Goal: Find specific page/section: Find specific page/section

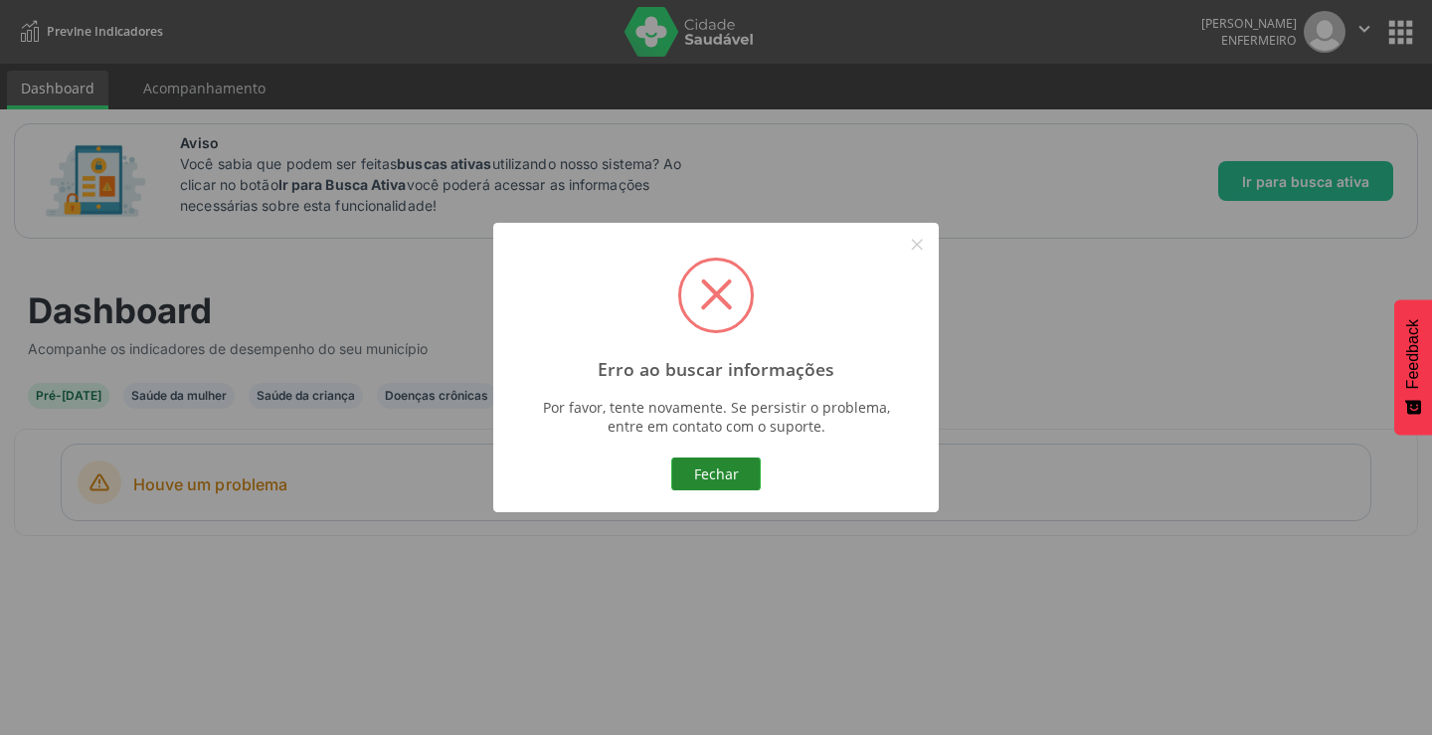
click at [710, 466] on button "Fechar" at bounding box center [715, 474] width 89 height 34
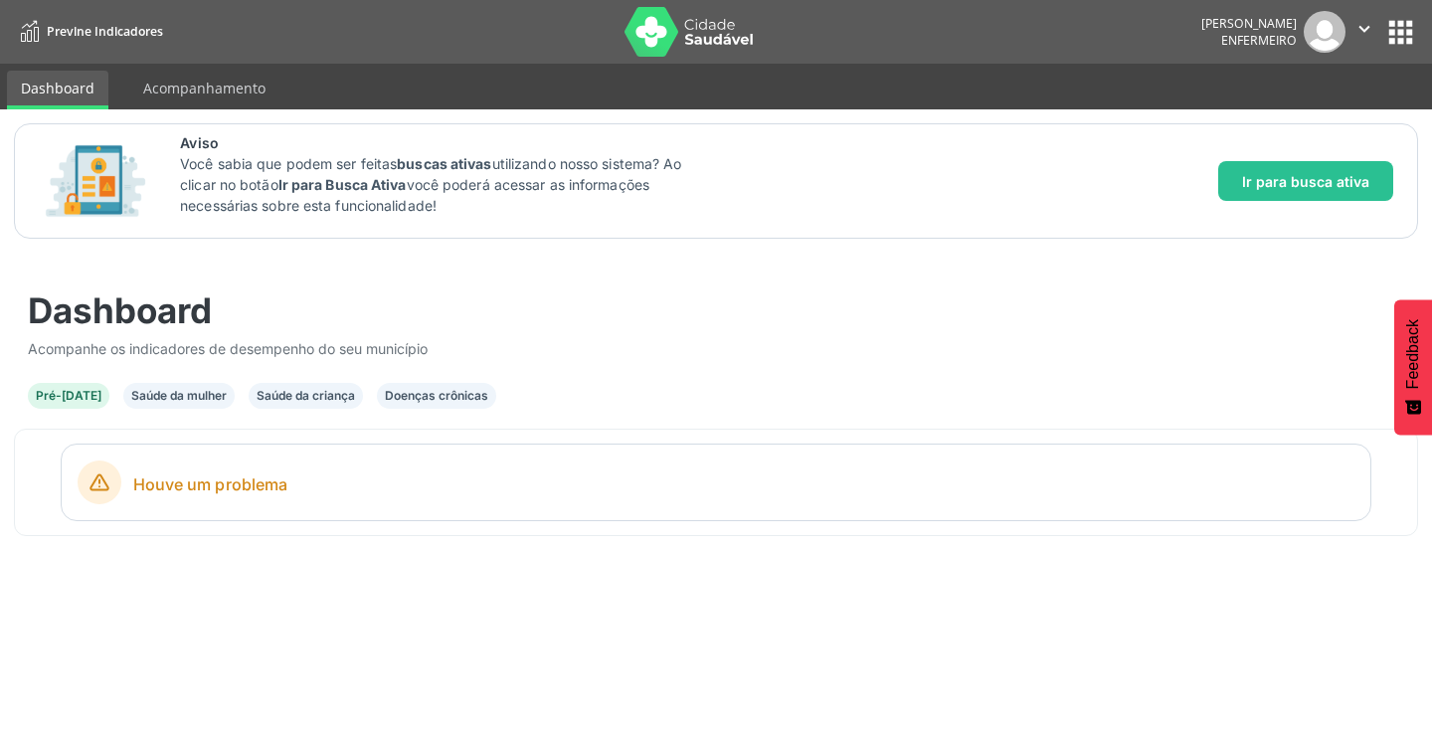
click at [173, 393] on div "Saúde da mulher" at bounding box center [178, 396] width 95 height 18
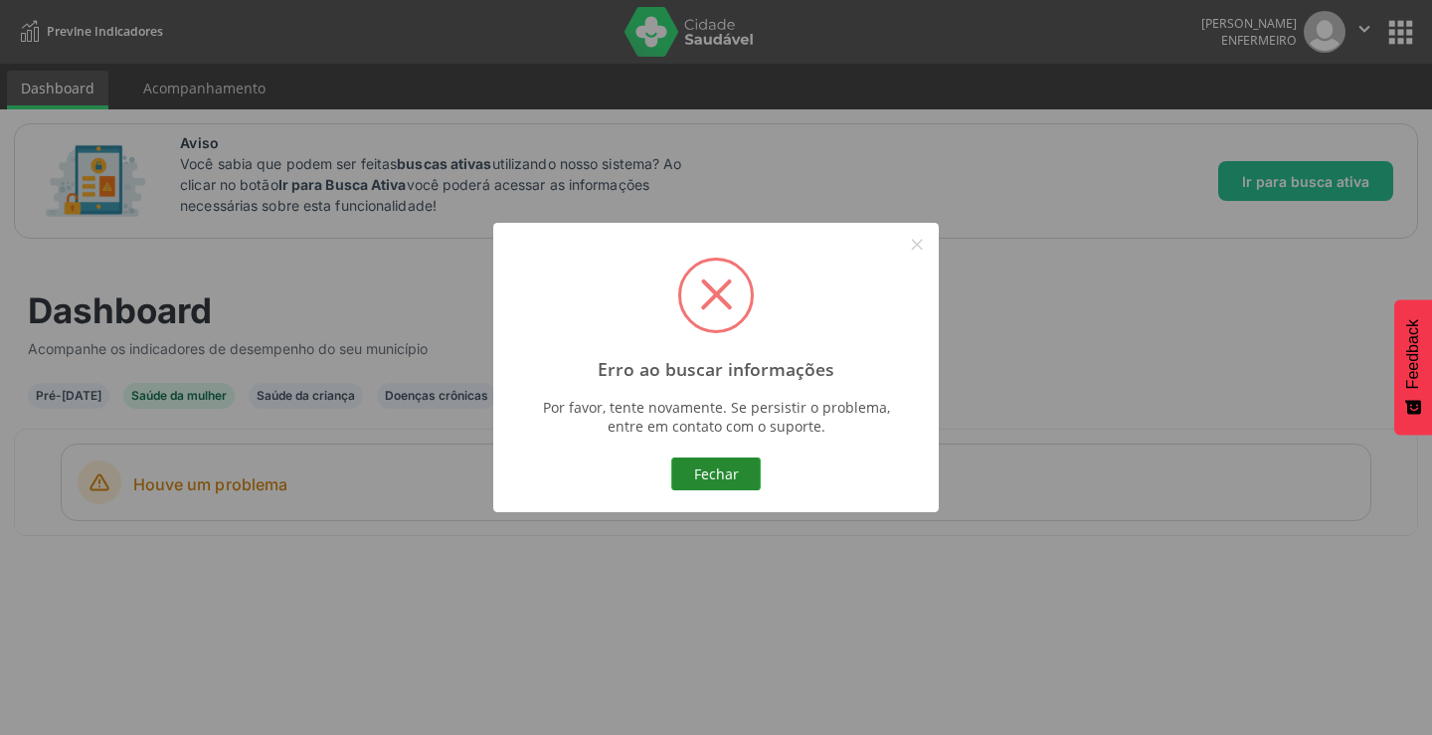
click at [723, 462] on button "Fechar" at bounding box center [715, 474] width 89 height 34
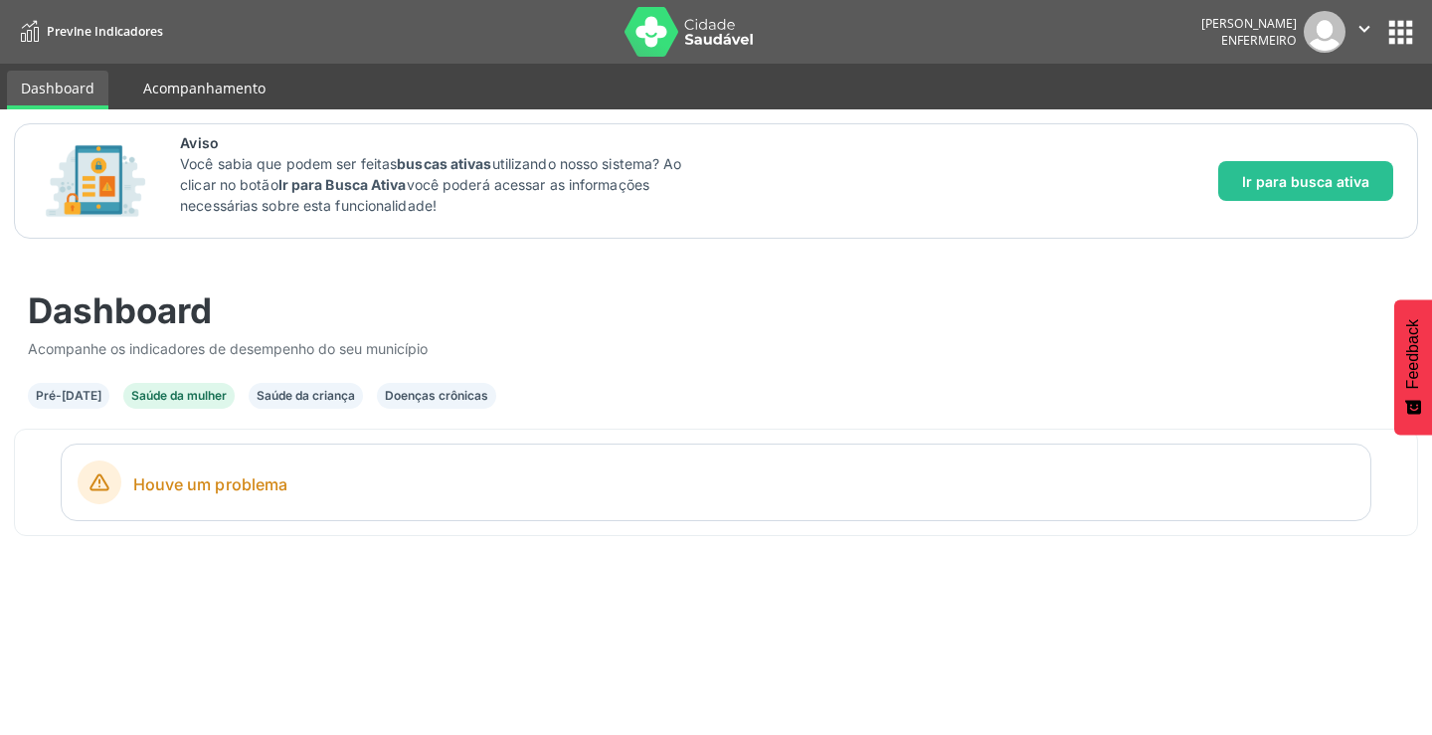
click at [206, 93] on link "Acompanhamento" at bounding box center [204, 88] width 150 height 35
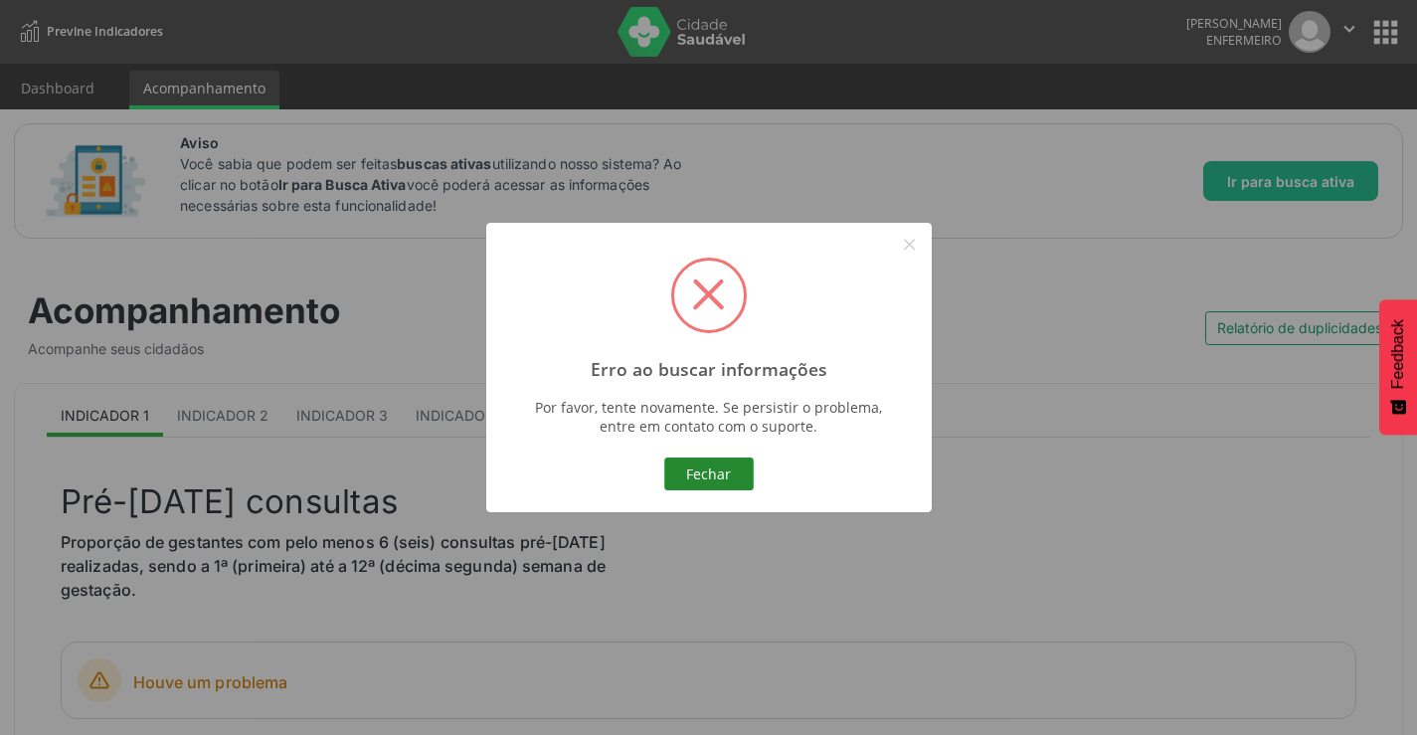
click at [705, 481] on button "Fechar" at bounding box center [708, 474] width 89 height 34
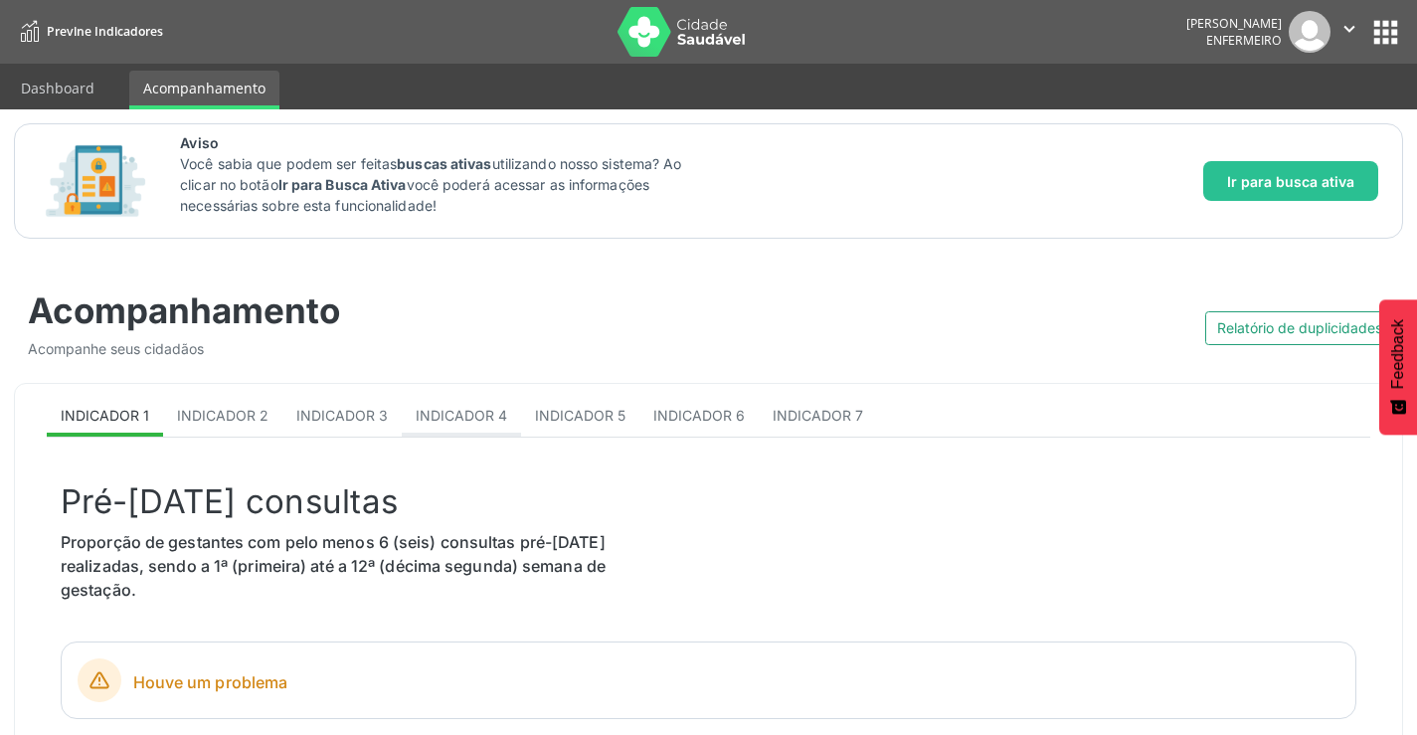
click at [480, 430] on link "Indicador 4" at bounding box center [461, 417] width 119 height 39
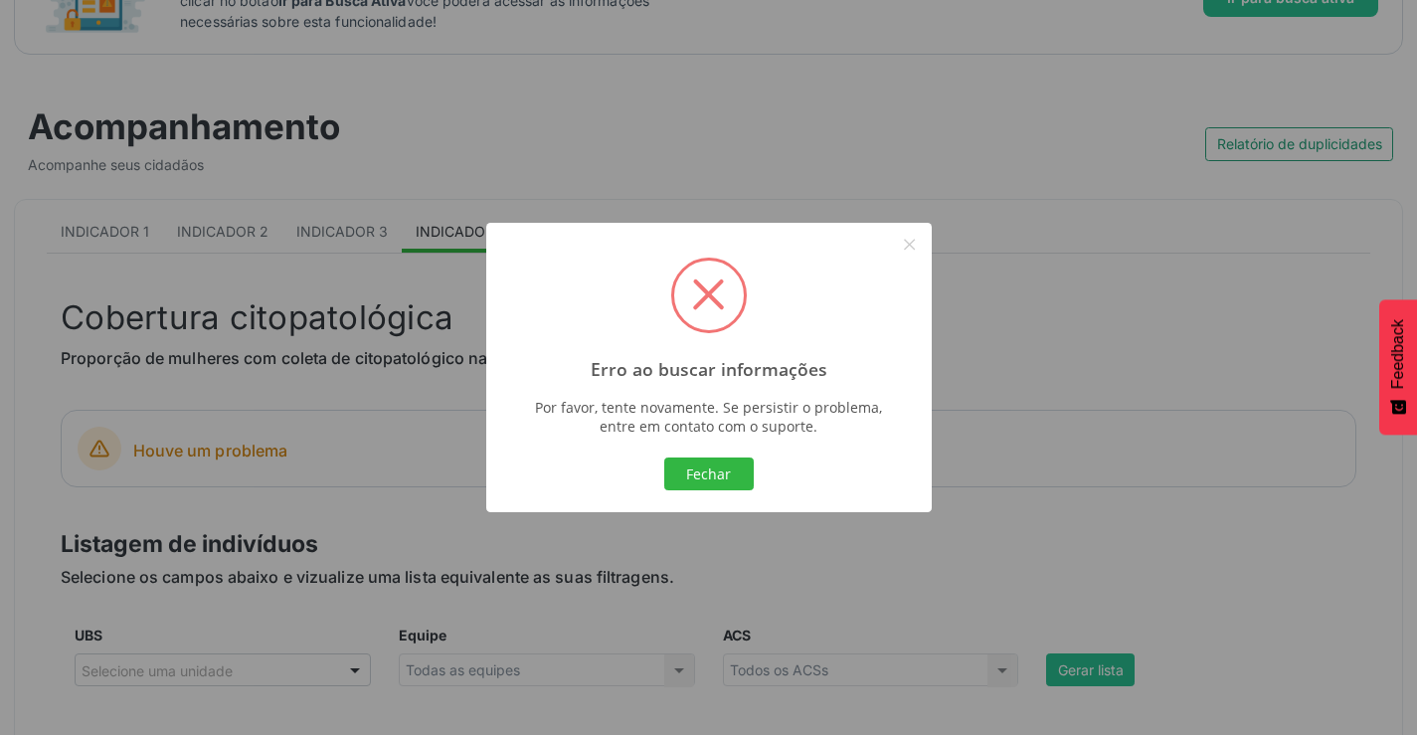
scroll to position [199, 0]
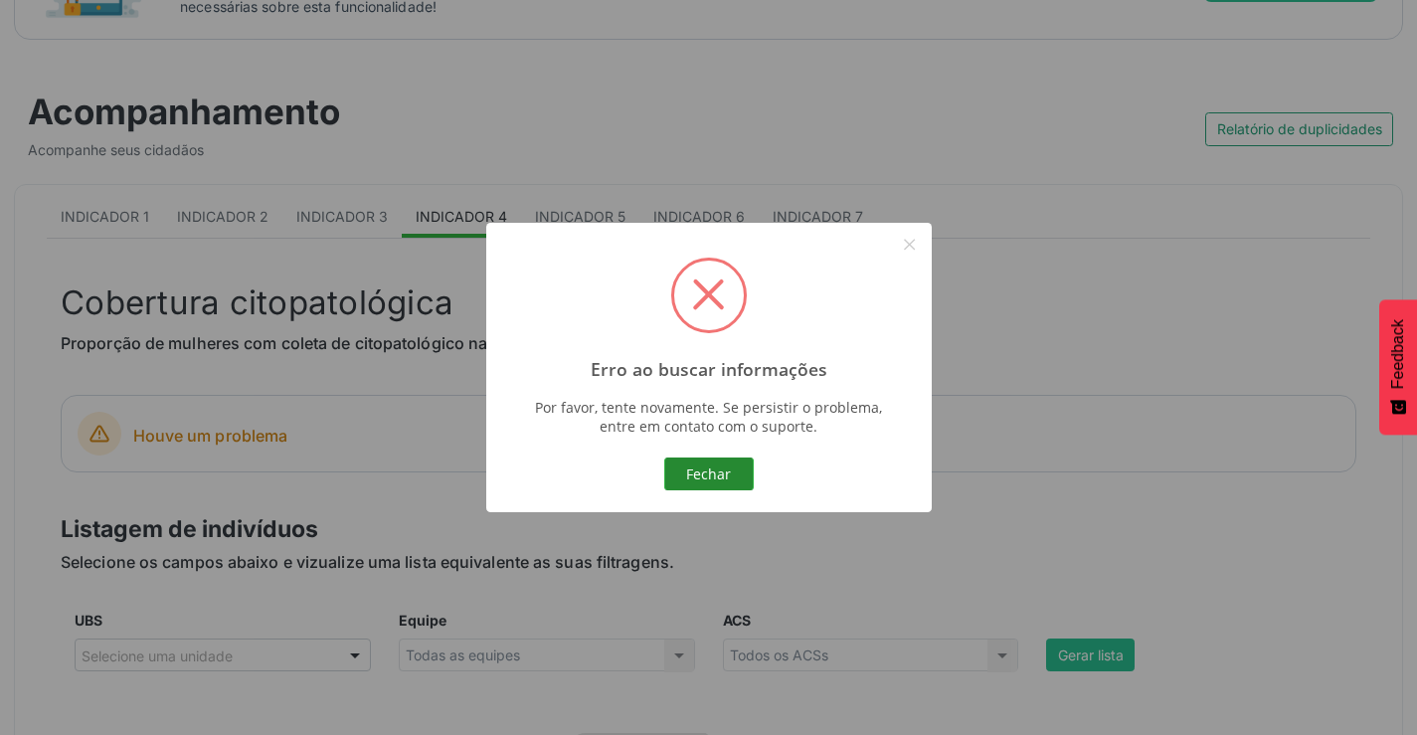
click at [683, 473] on button "Fechar" at bounding box center [708, 474] width 89 height 34
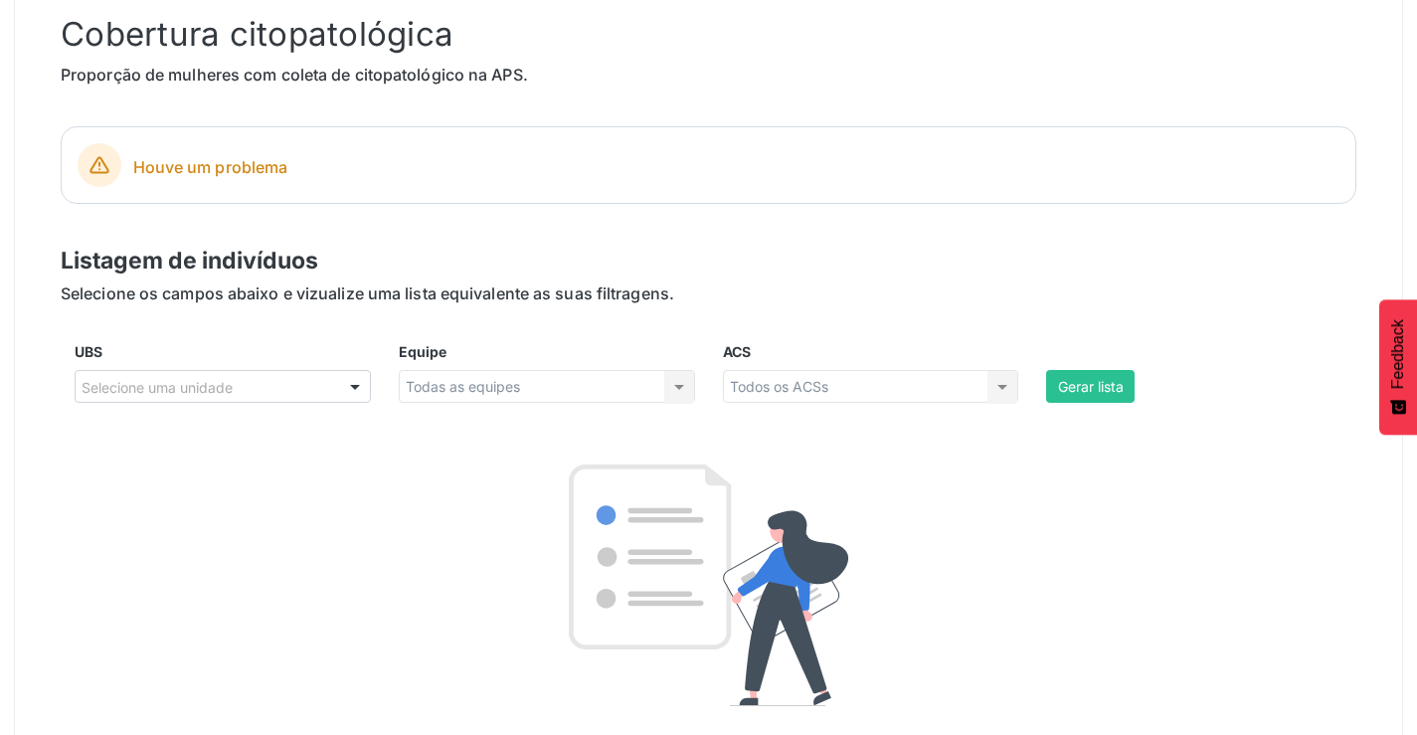
scroll to position [497, 0]
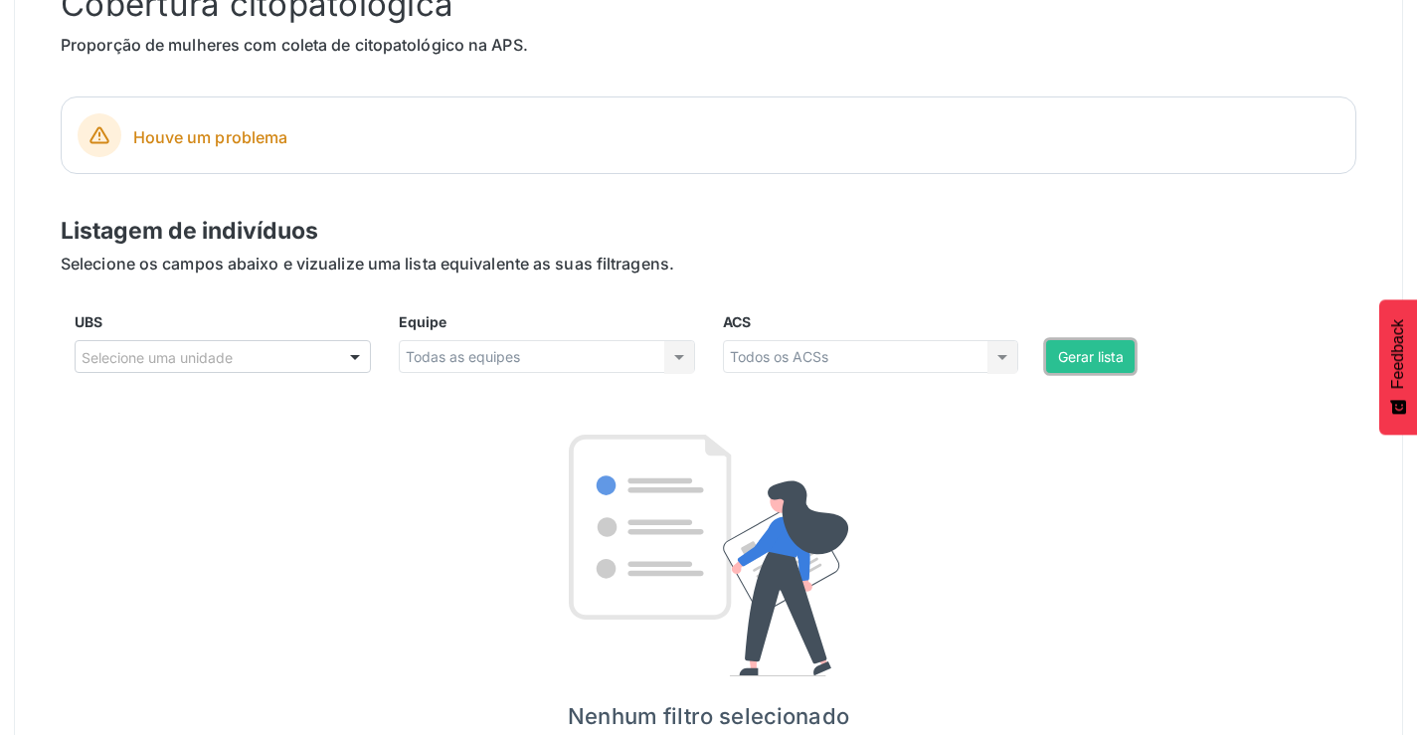
click at [1112, 358] on button "Gerar lista" at bounding box center [1090, 357] width 89 height 34
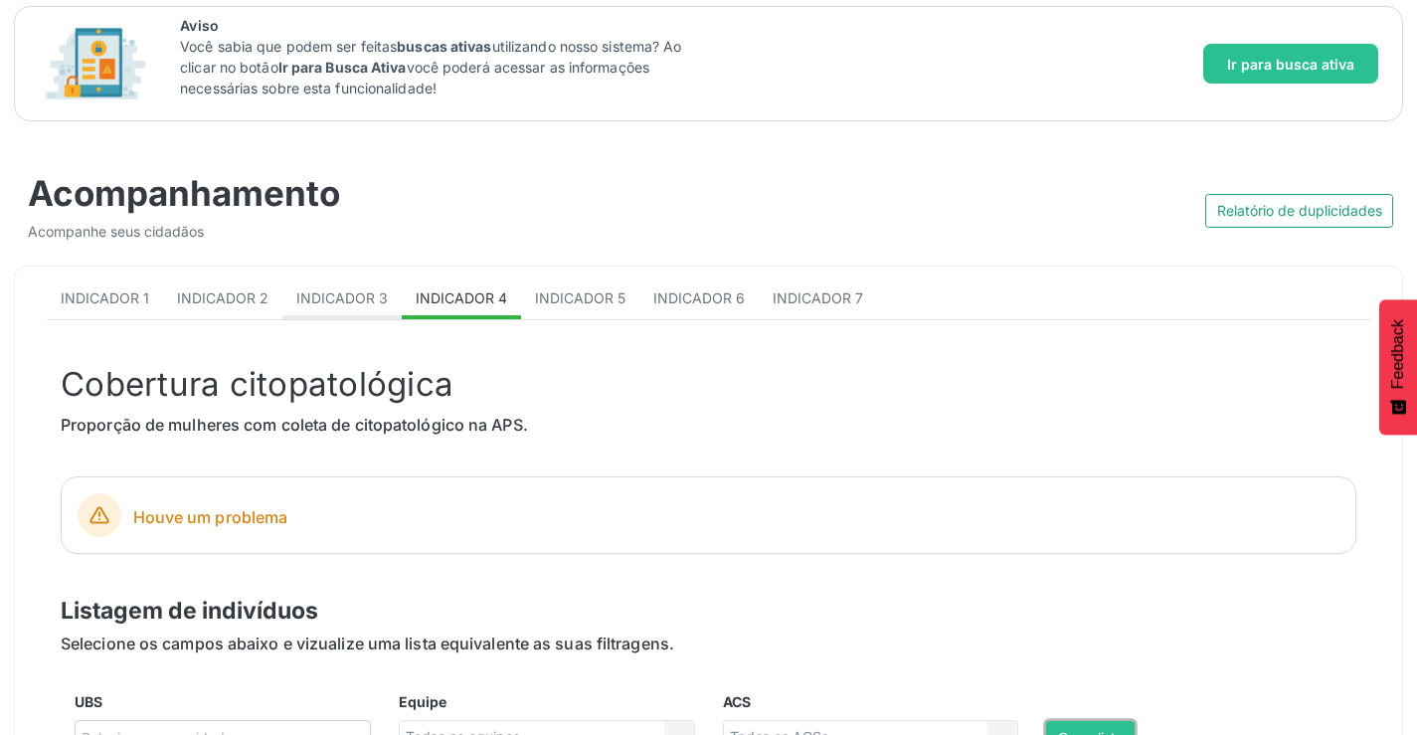
scroll to position [99, 0]
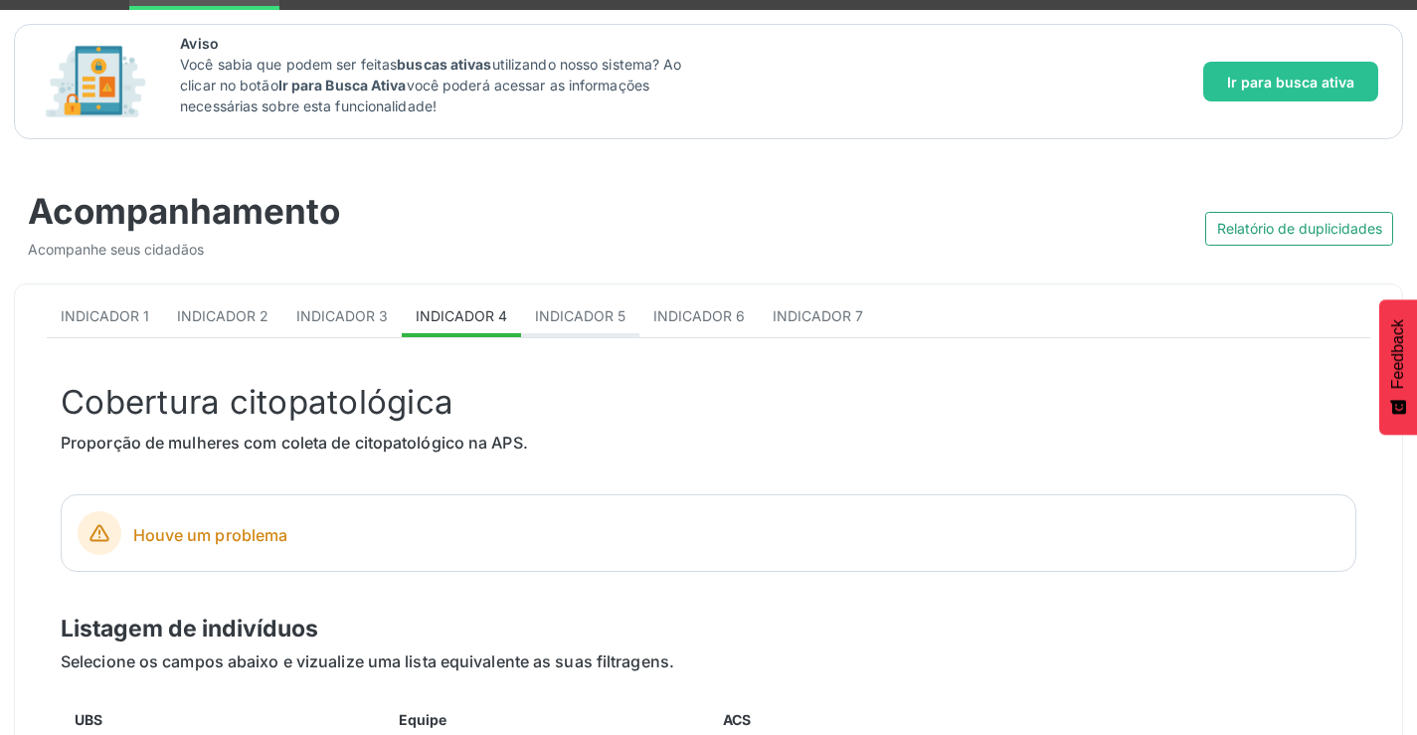
click at [549, 301] on link "Indicador 5" at bounding box center [580, 317] width 118 height 39
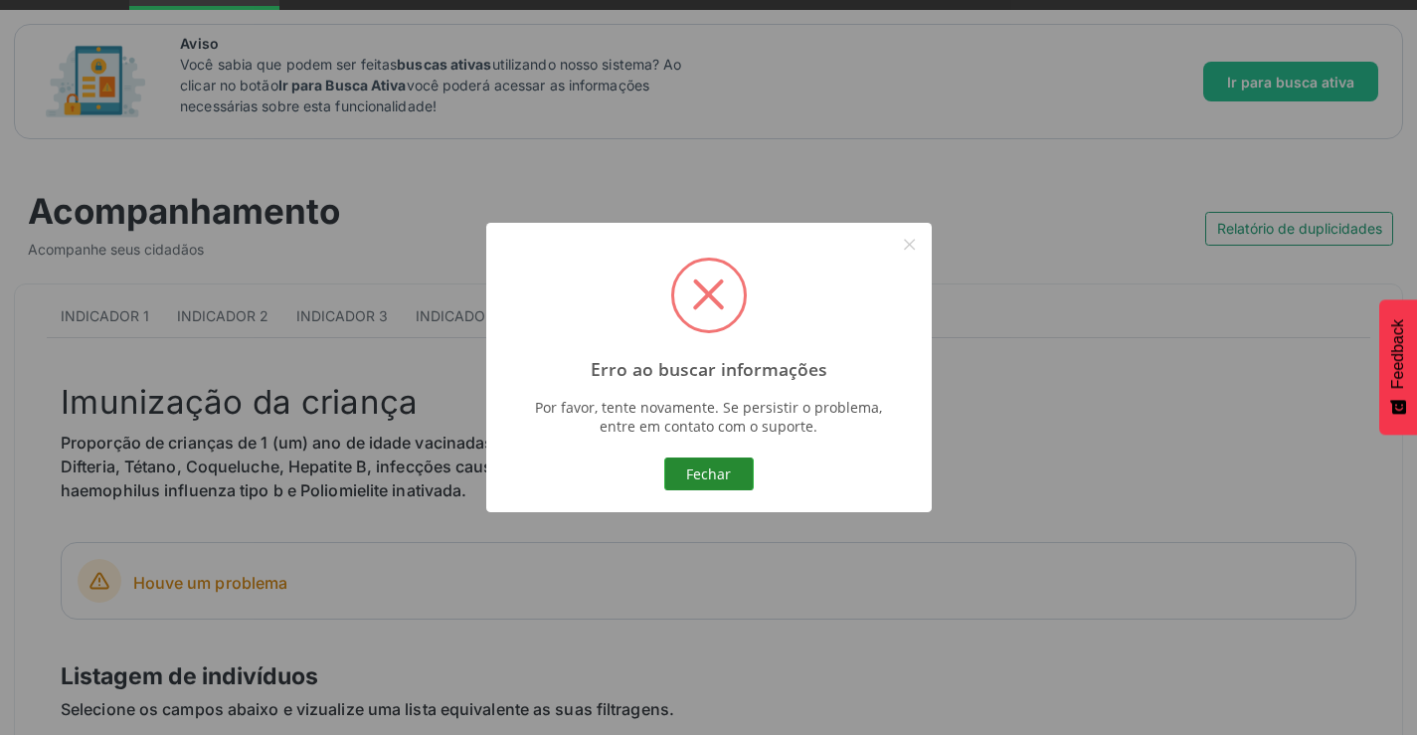
click at [707, 467] on button "Fechar" at bounding box center [708, 474] width 89 height 34
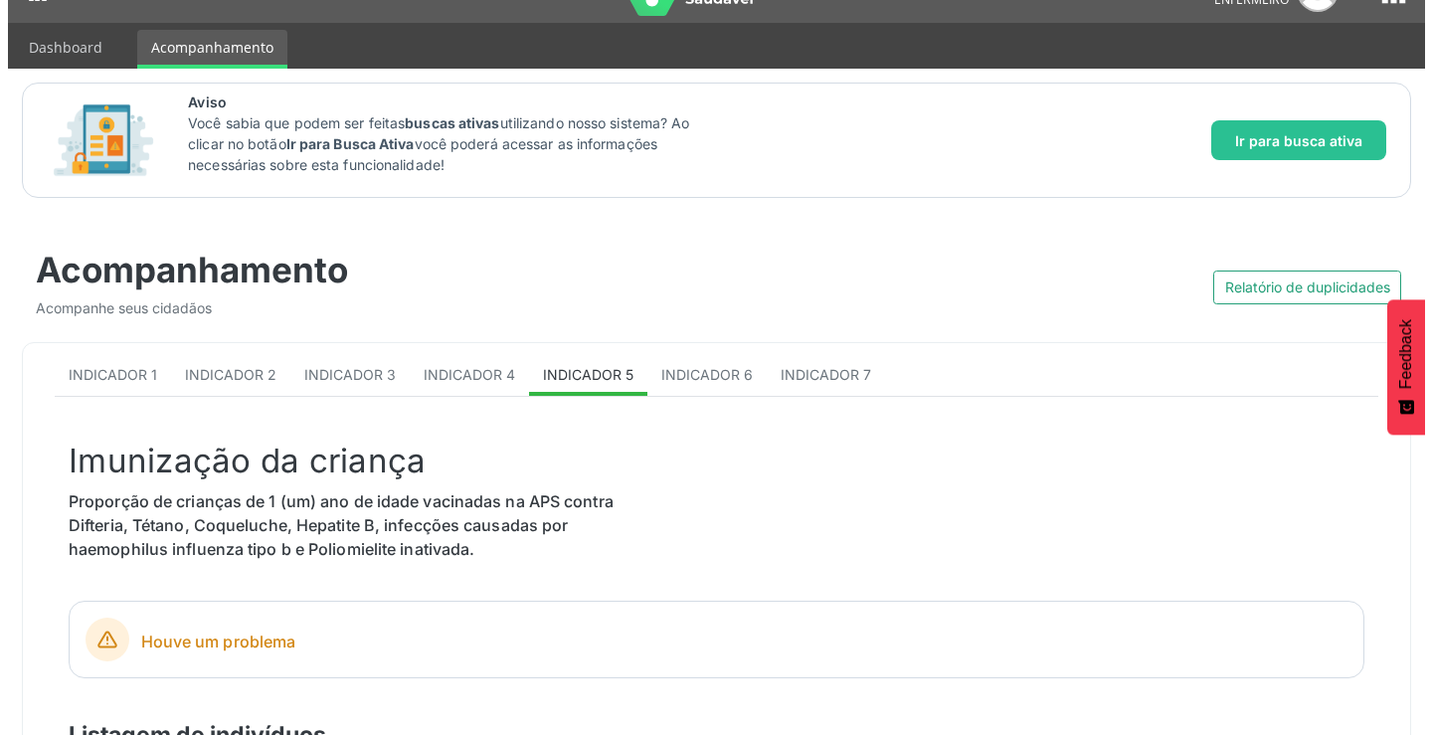
scroll to position [0, 0]
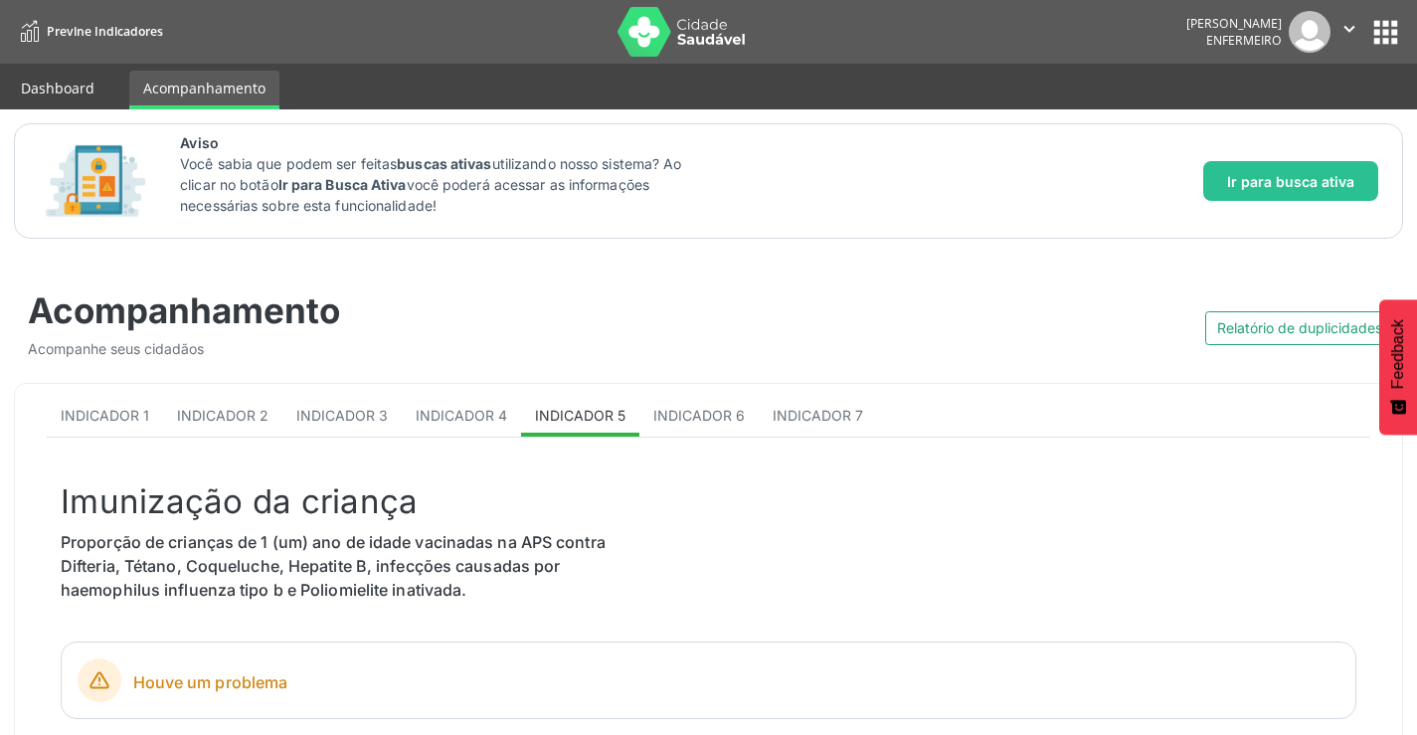
click at [25, 75] on link "Dashboard" at bounding box center [57, 88] width 101 height 35
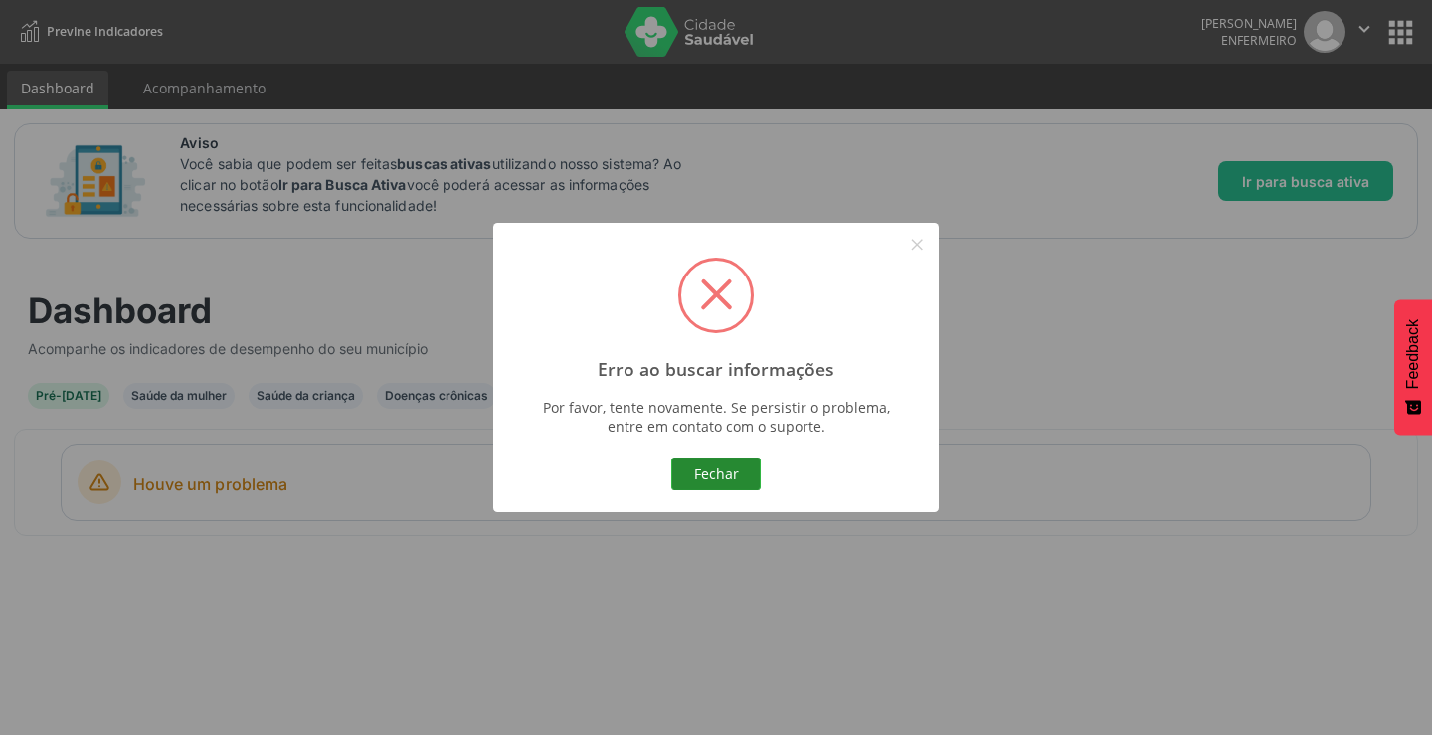
click at [716, 487] on button "Fechar" at bounding box center [715, 474] width 89 height 34
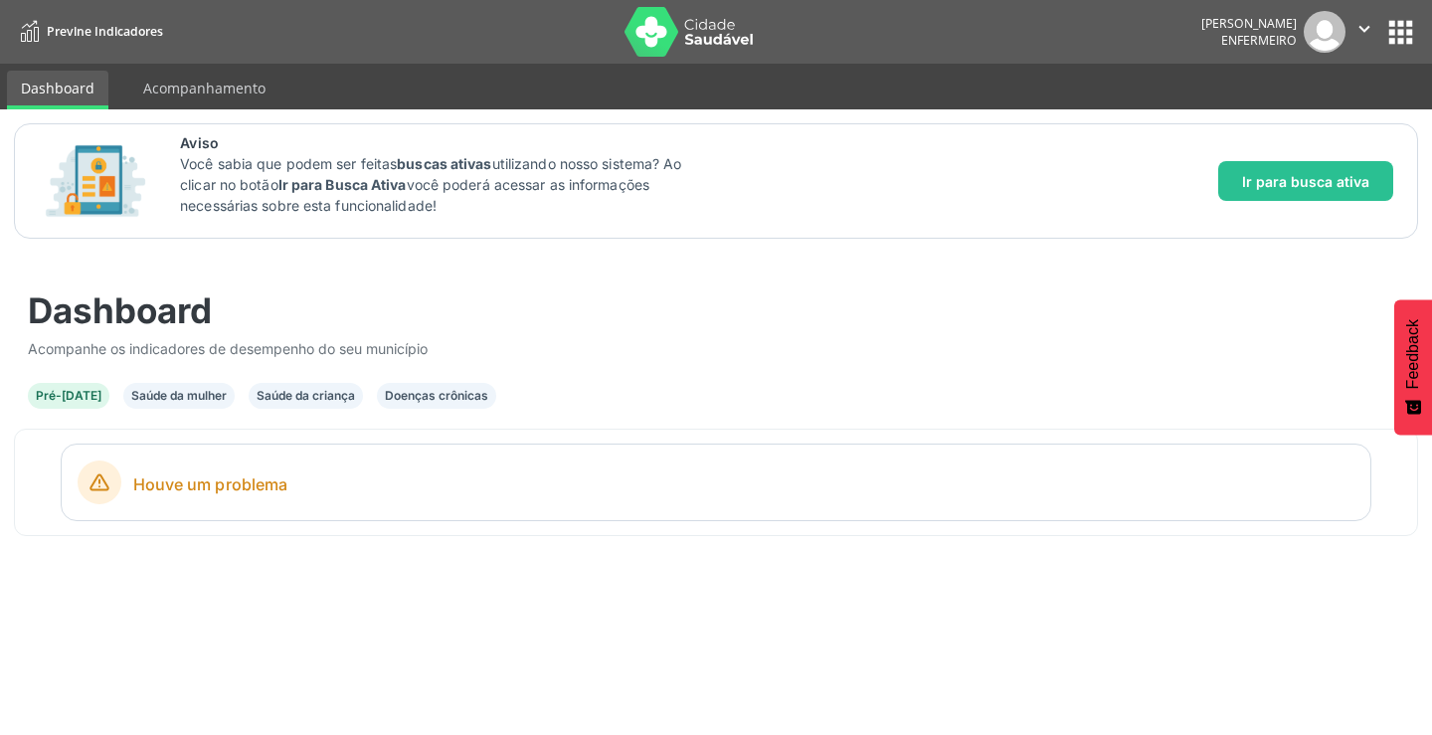
click at [1406, 26] on button "apps" at bounding box center [1400, 32] width 35 height 35
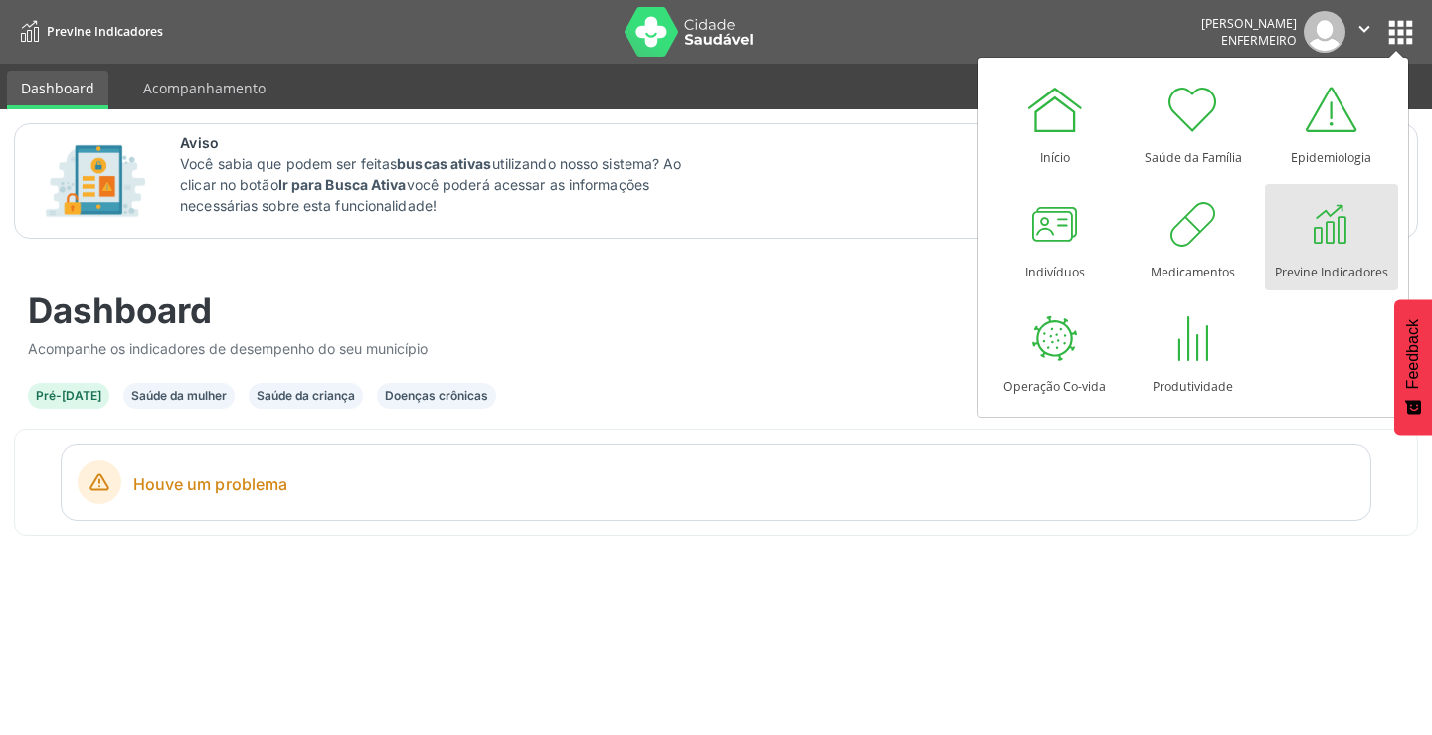
click at [863, 384] on div "Pré-[DATE] Saúde da mulher Saúde da criança Doenças crônicas" at bounding box center [716, 396] width 1376 height 26
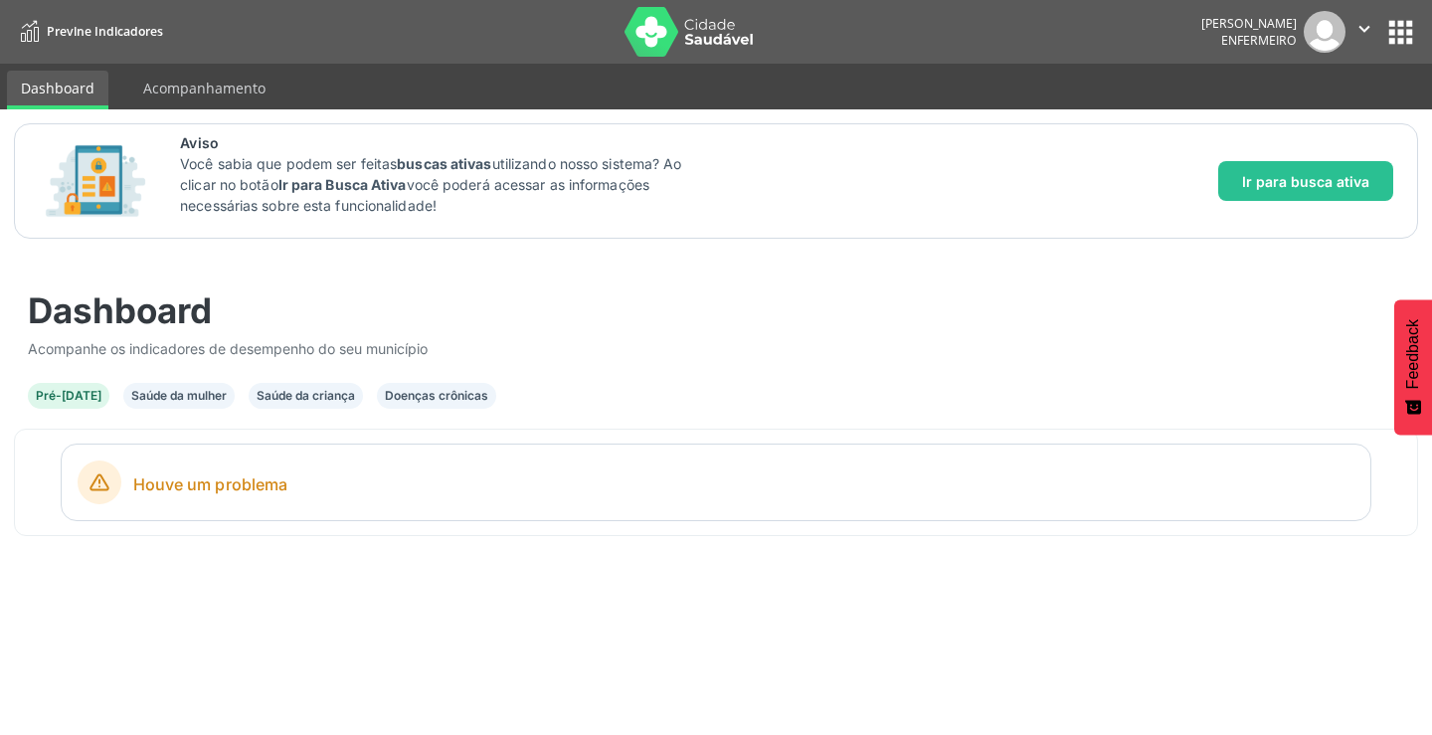
click at [53, 396] on div "Pré-[DATE]" at bounding box center [69, 396] width 66 height 18
